Goal: Obtain resource: Download file/media

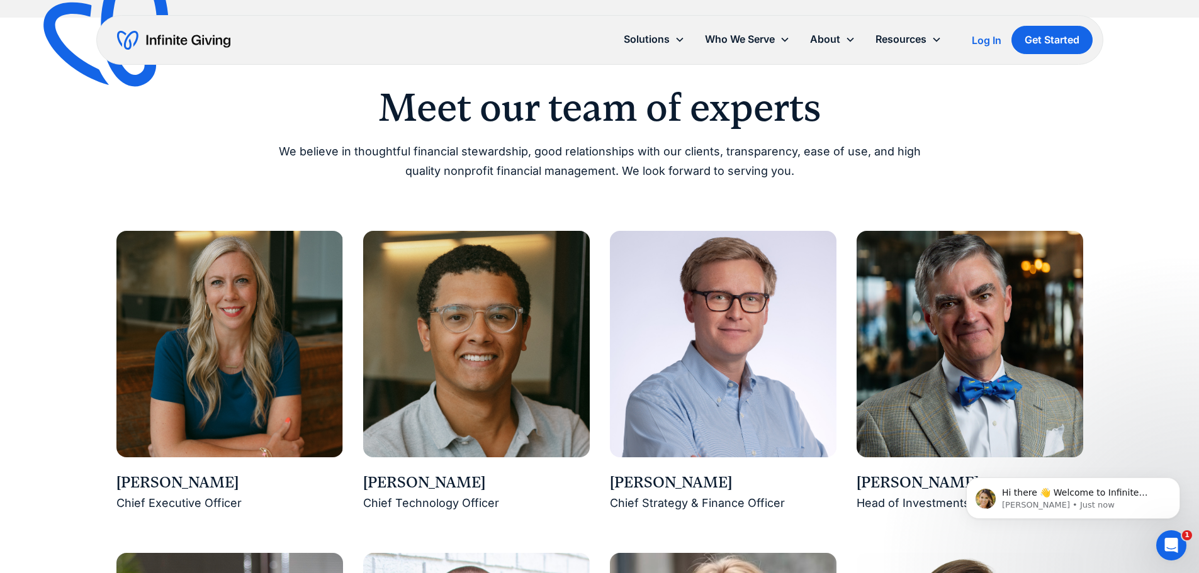
scroll to position [1070, 0]
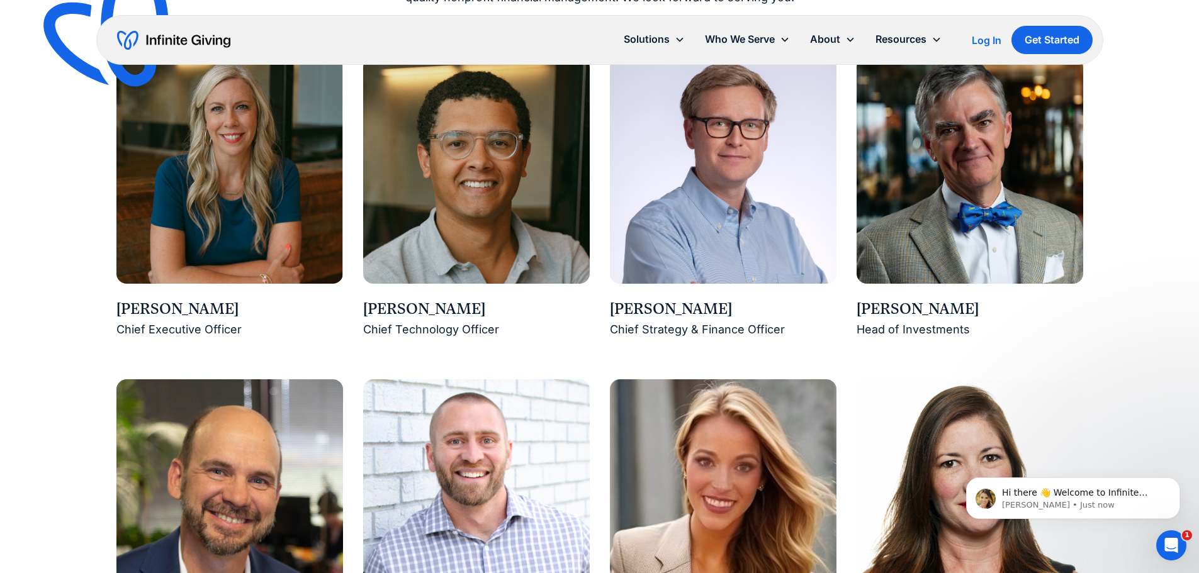
click at [988, 193] on img at bounding box center [969, 170] width 227 height 227
drag, startPoint x: 855, startPoint y: 308, endPoint x: 951, endPoint y: 304, distance: 97.0
copy div "[PERSON_NAME]"
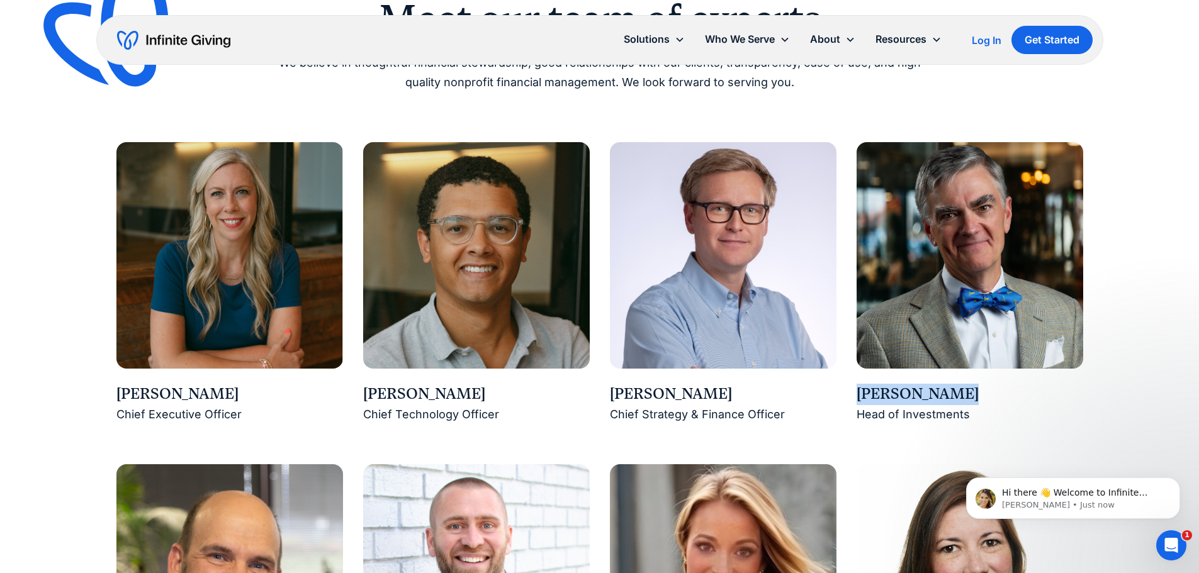
scroll to position [1007, 0]
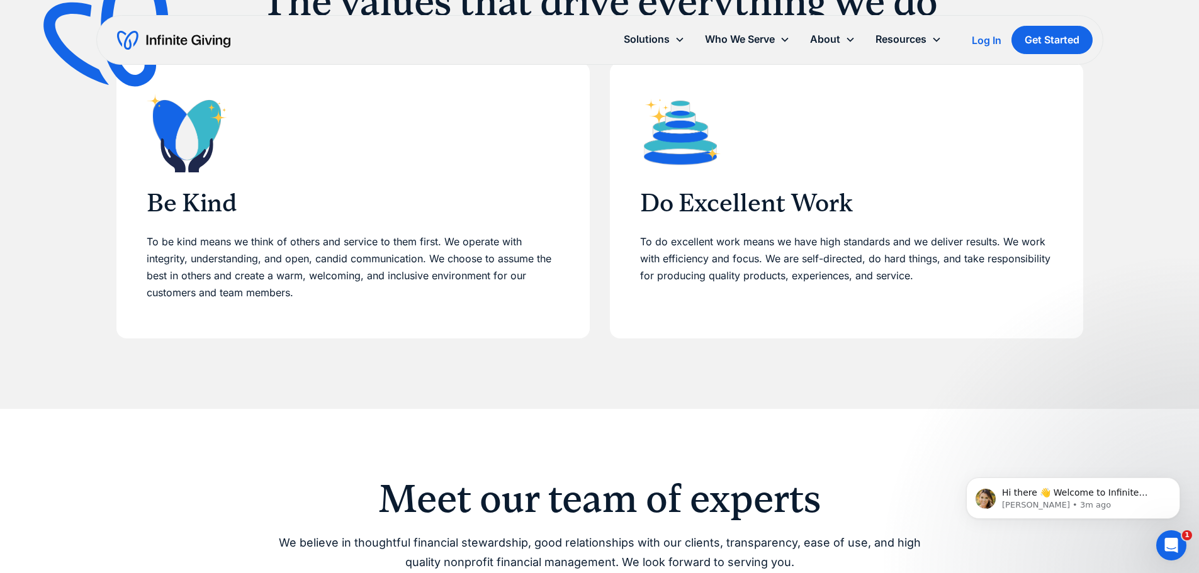
scroll to position [503, 0]
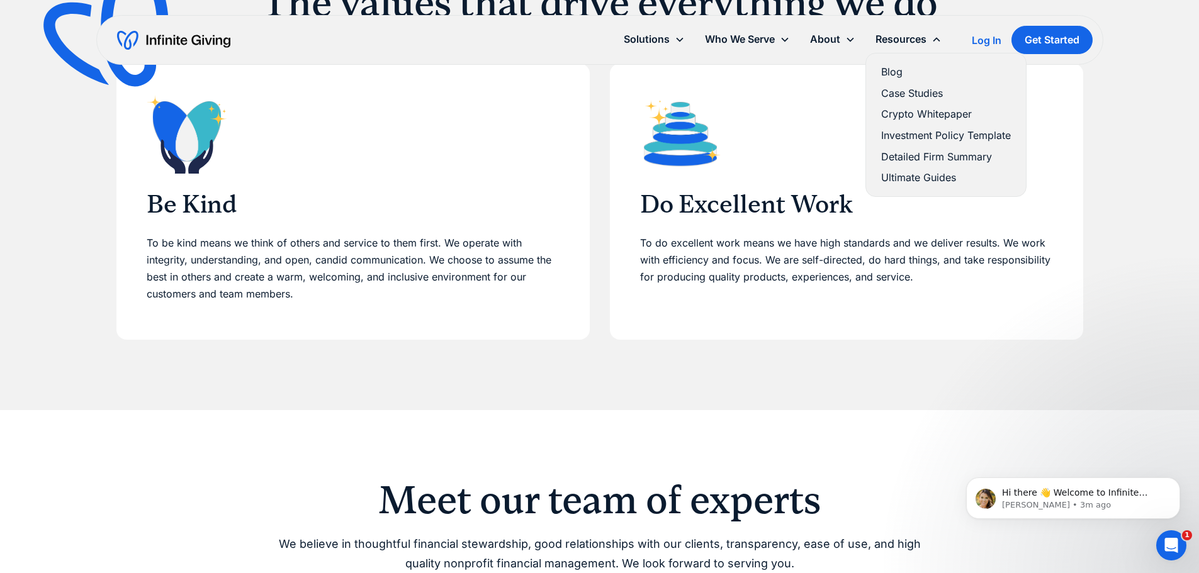
click at [907, 111] on link "Crypto Whitepaper" at bounding box center [946, 114] width 130 height 17
